Goal: Task Accomplishment & Management: Complete application form

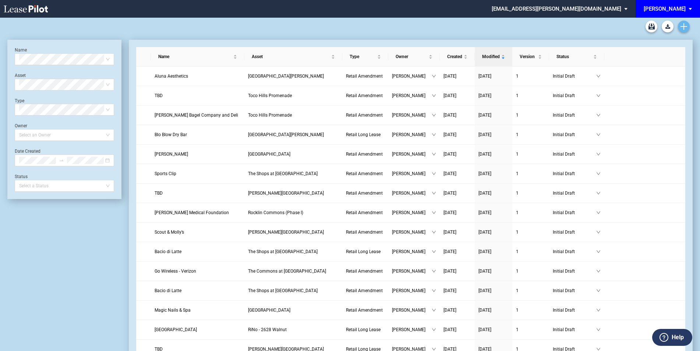
click at [681, 25] on icon "Create new document" at bounding box center [683, 26] width 7 height 7
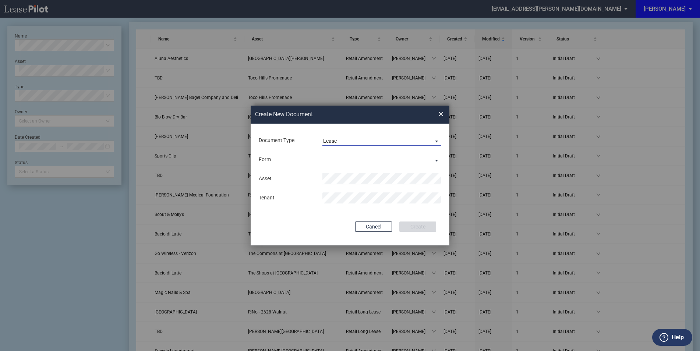
click at [353, 140] on span "Lease" at bounding box center [376, 141] width 106 height 7
click at [348, 159] on div "Amendment" at bounding box center [339, 158] width 32 height 8
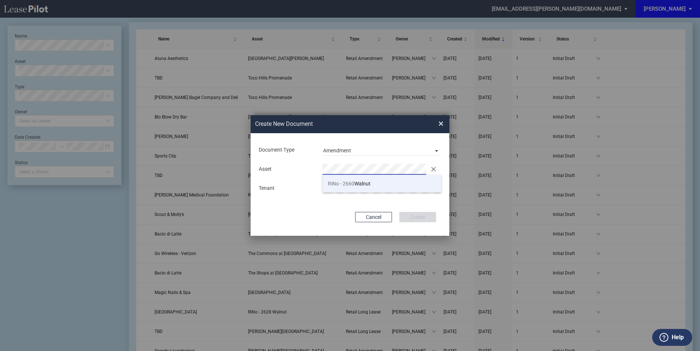
click at [361, 184] on span "RiNo - 2660 Walnut" at bounding box center [349, 184] width 43 height 6
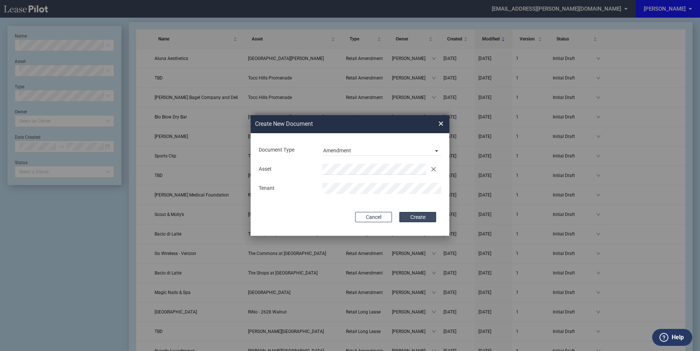
click at [416, 215] on button "Create" at bounding box center [417, 217] width 37 height 10
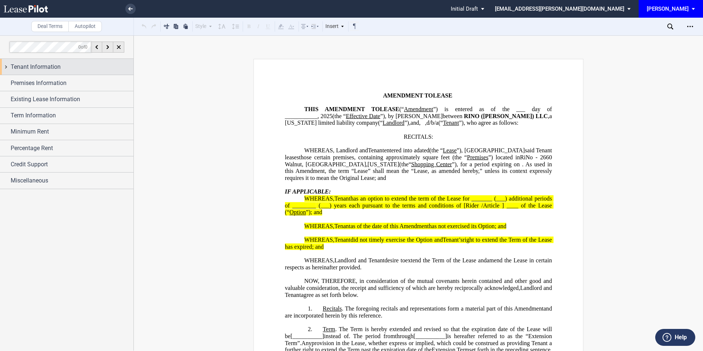
click at [63, 69] on div "Tenant Information" at bounding box center [72, 67] width 123 height 9
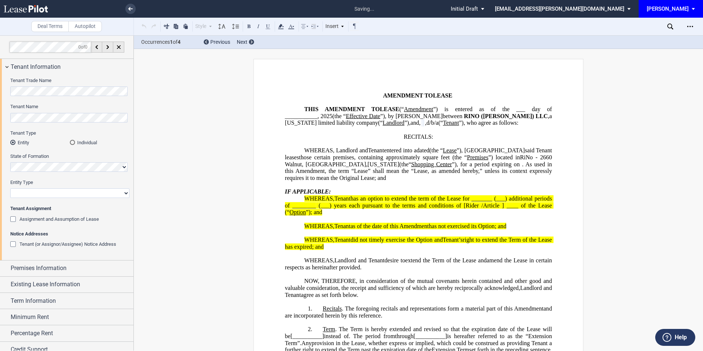
click at [28, 192] on select "Corporation Limited Liability Company General Partnership Limited Partnership O…" at bounding box center [69, 193] width 119 height 10
select select "limited liability company"
click at [10, 188] on select "Corporation Limited Liability Company General Partnership Limited Partnership O…" at bounding box center [69, 193] width 119 height 10
click at [17, 273] on div "Premises Information" at bounding box center [67, 268] width 134 height 16
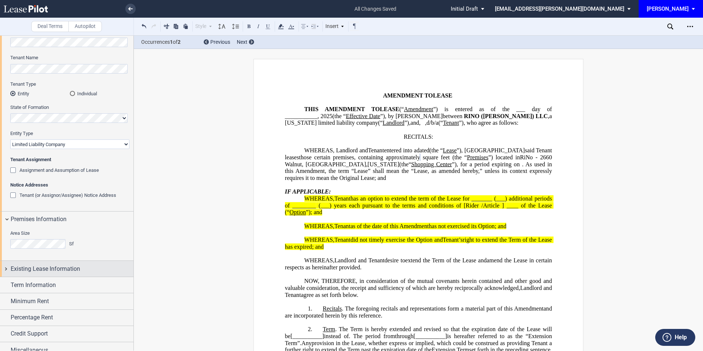
click at [38, 271] on span "Existing Lease Information" at bounding box center [46, 268] width 70 height 9
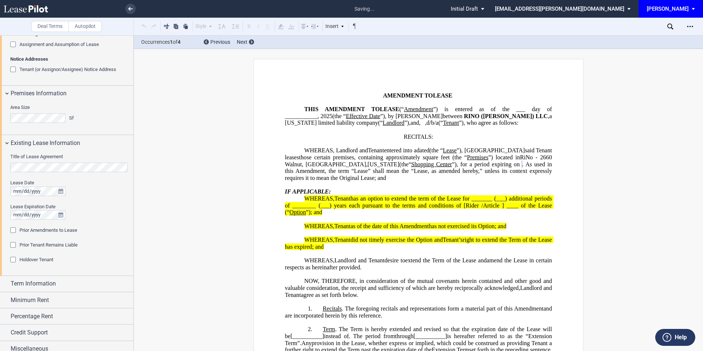
scroll to position [181, 0]
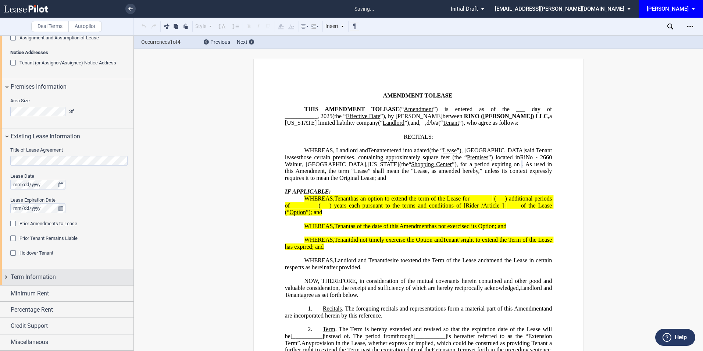
click at [48, 273] on span "Term Information" at bounding box center [33, 277] width 45 height 9
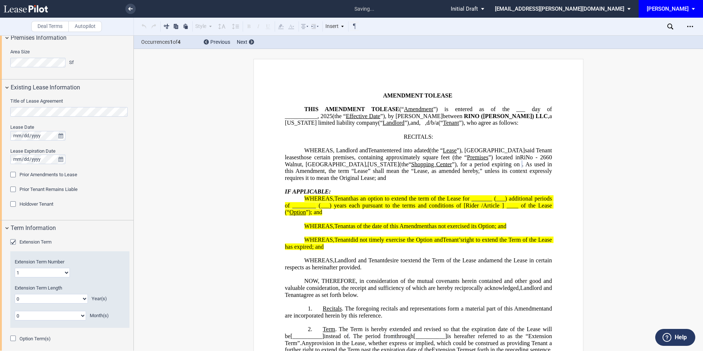
scroll to position [280, 0]
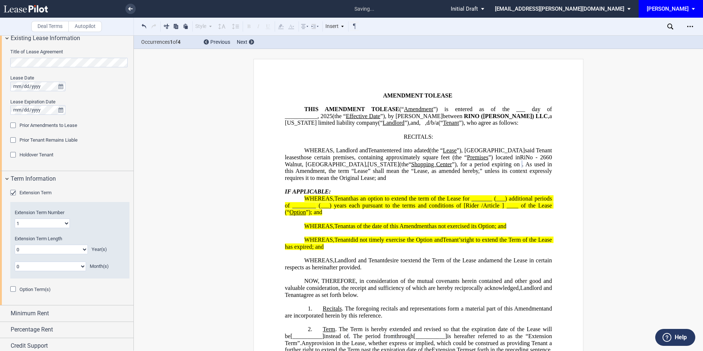
click at [50, 267] on select "0 1 2 3 4 5 6 7 8 9 10 11" at bounding box center [50, 267] width 71 height 10
select select "number:1"
click at [15, 262] on select "0 1 2 3 4 5 6 7 8 9 10 11" at bounding box center [50, 267] width 71 height 10
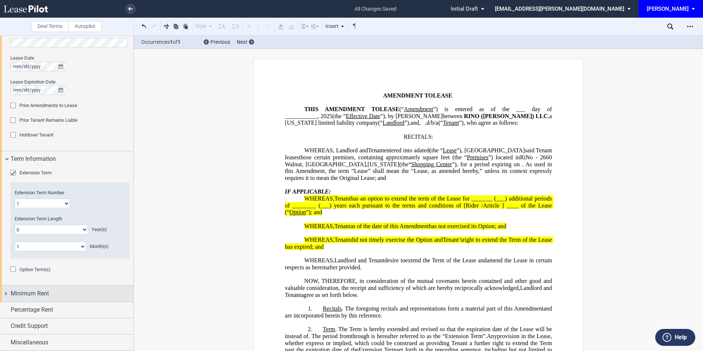
click at [32, 294] on span "Minimum Rent" at bounding box center [30, 293] width 38 height 9
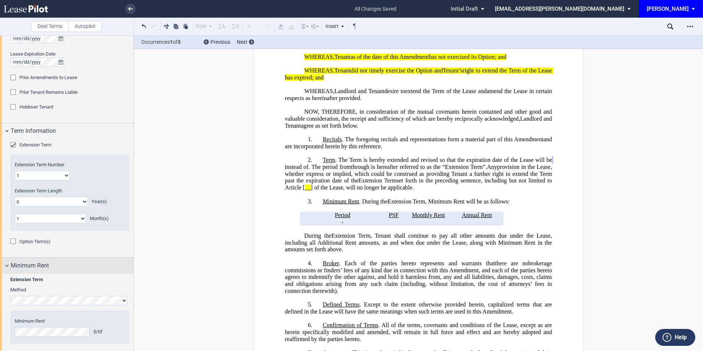
scroll to position [348, 0]
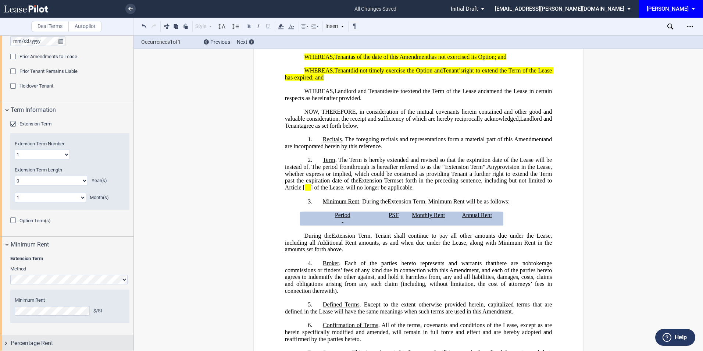
click at [47, 340] on span "Percentage Rent" at bounding box center [32, 343] width 42 height 9
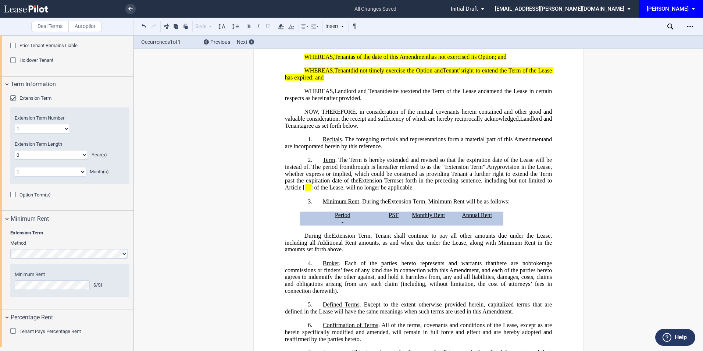
scroll to position [398, 0]
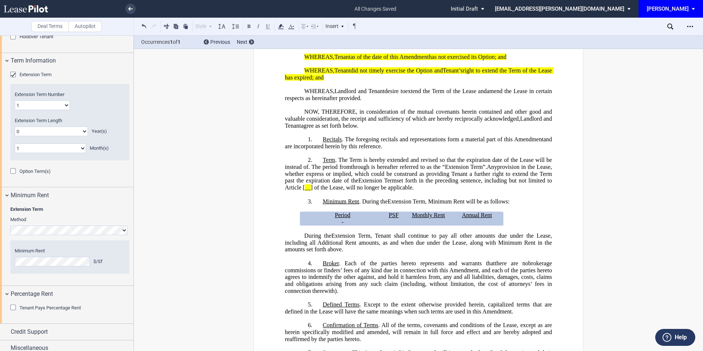
click at [14, 307] on div "Tenant Pays Percentage Rent" at bounding box center [13, 308] width 7 height 7
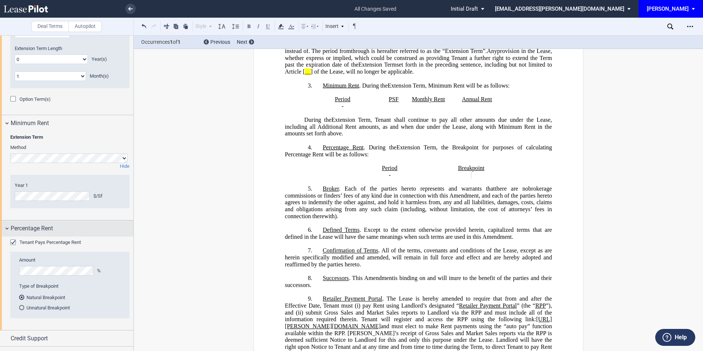
scroll to position [482, 0]
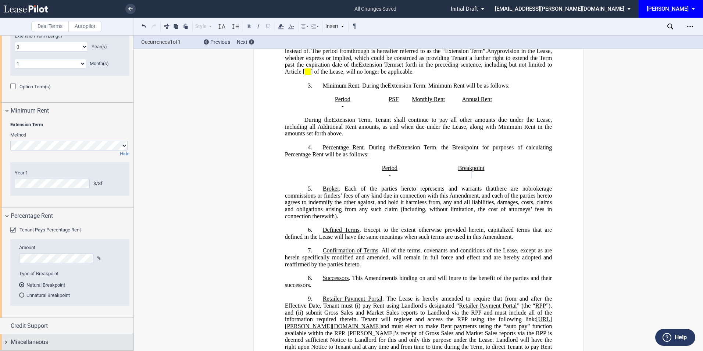
click at [50, 342] on div "Miscellaneous" at bounding box center [72, 342] width 123 height 9
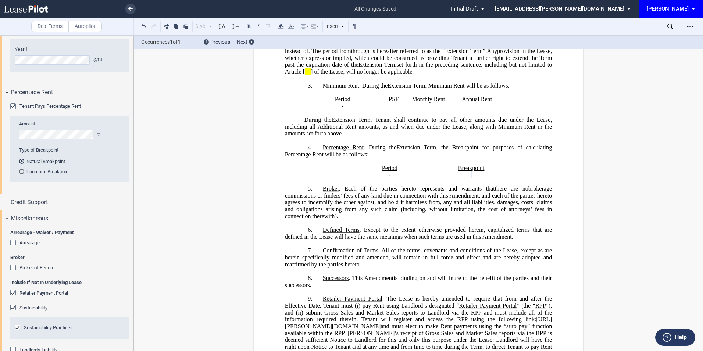
scroll to position [629, 0]
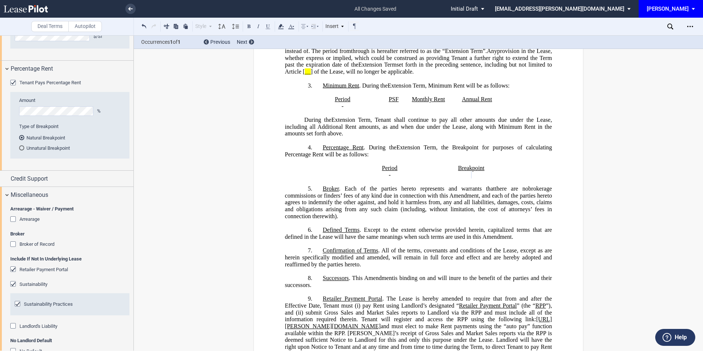
click at [11, 267] on div "Retailer Payment Portal" at bounding box center [13, 269] width 7 height 7
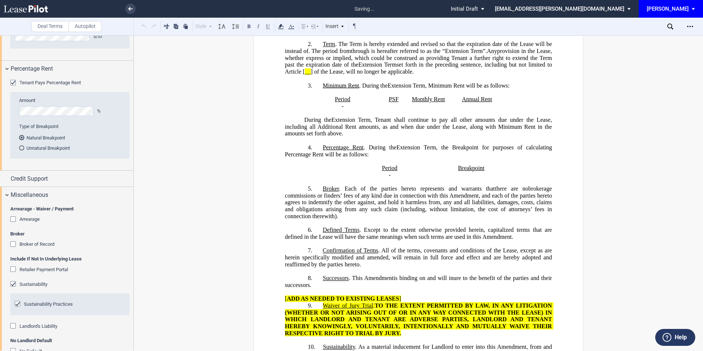
click at [11, 284] on div "Sustainability" at bounding box center [13, 284] width 7 height 7
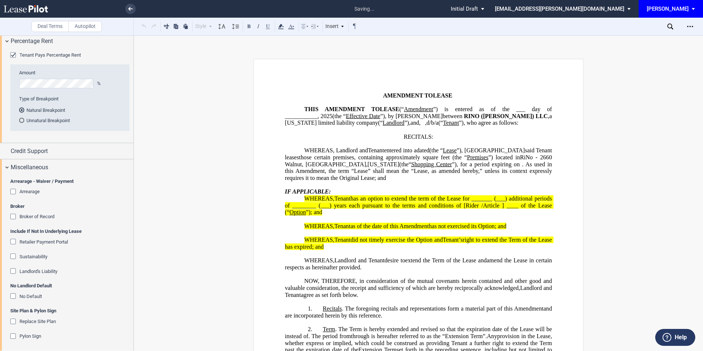
scroll to position [659, 0]
click at [13, 295] on div "No Default" at bounding box center [13, 294] width 7 height 7
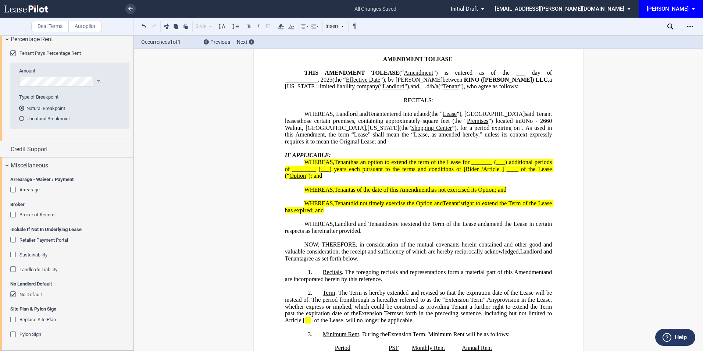
scroll to position [0, 0]
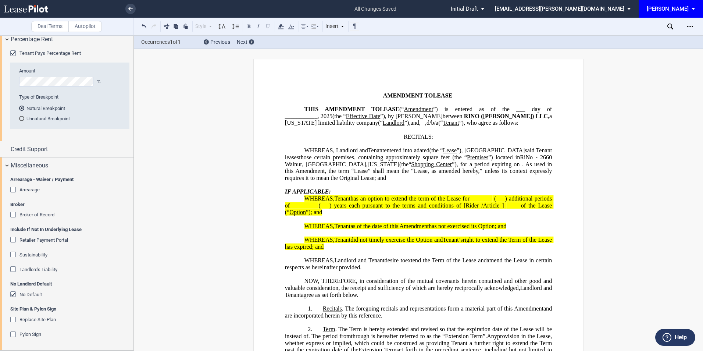
click at [684, 28] on div "Download Share Document Print Create a New Version Import Changes Compare Expre…" at bounding box center [686, 27] width 36 height 12
click at [689, 28] on icon "Open Lease options menu" at bounding box center [690, 27] width 6 height 6
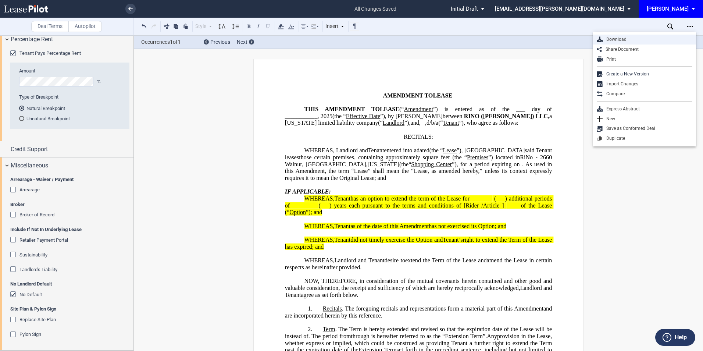
click at [655, 37] on div "Download" at bounding box center [648, 39] width 90 height 6
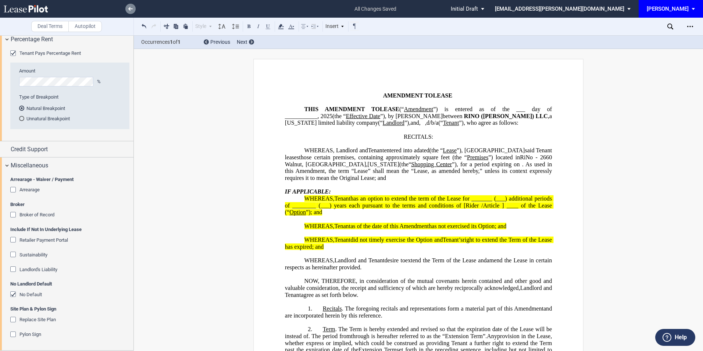
click at [130, 7] on use at bounding box center [130, 9] width 4 height 4
